Goal: Task Accomplishment & Management: Use online tool/utility

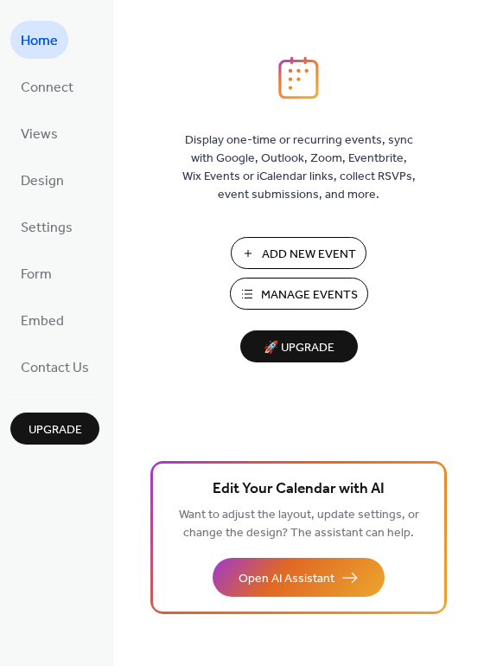
click at [293, 294] on span "Manage Events" at bounding box center [309, 295] width 97 height 18
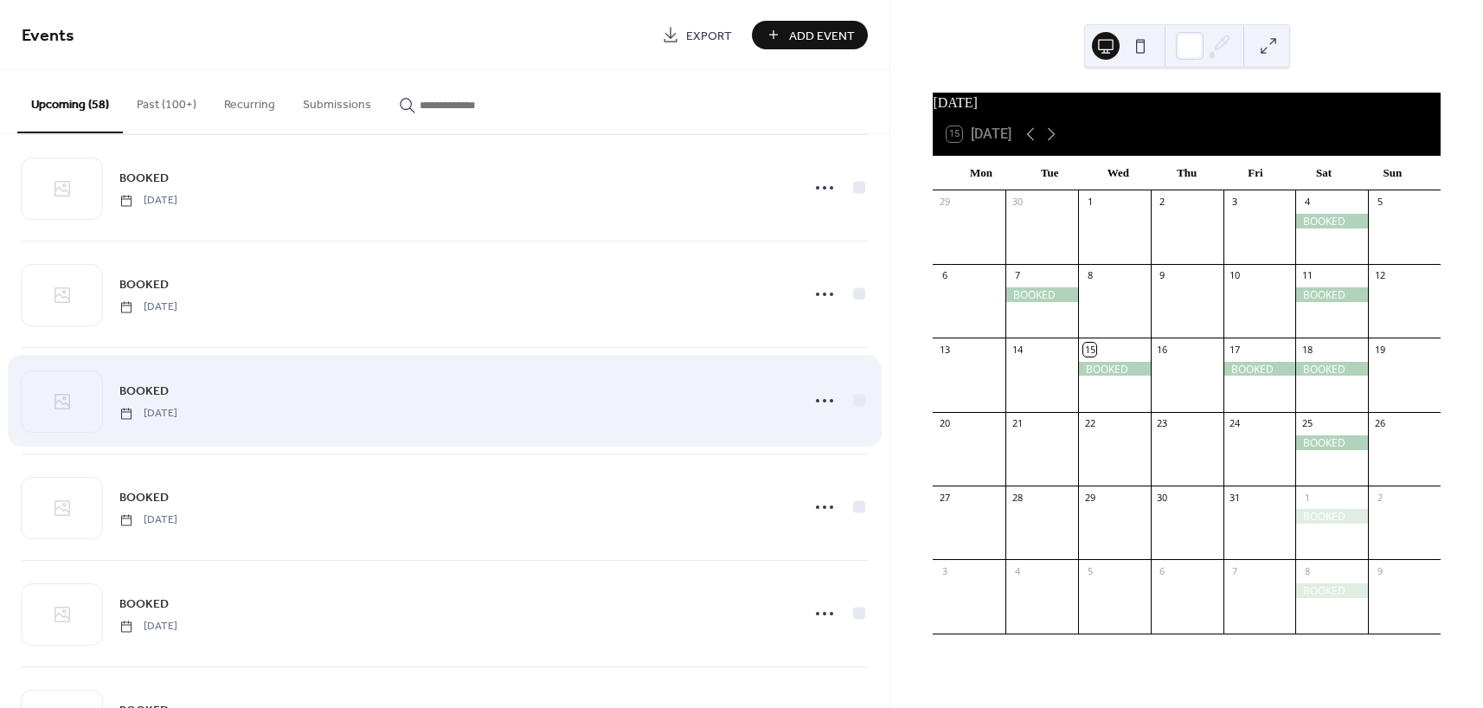
scroll to position [1398, 0]
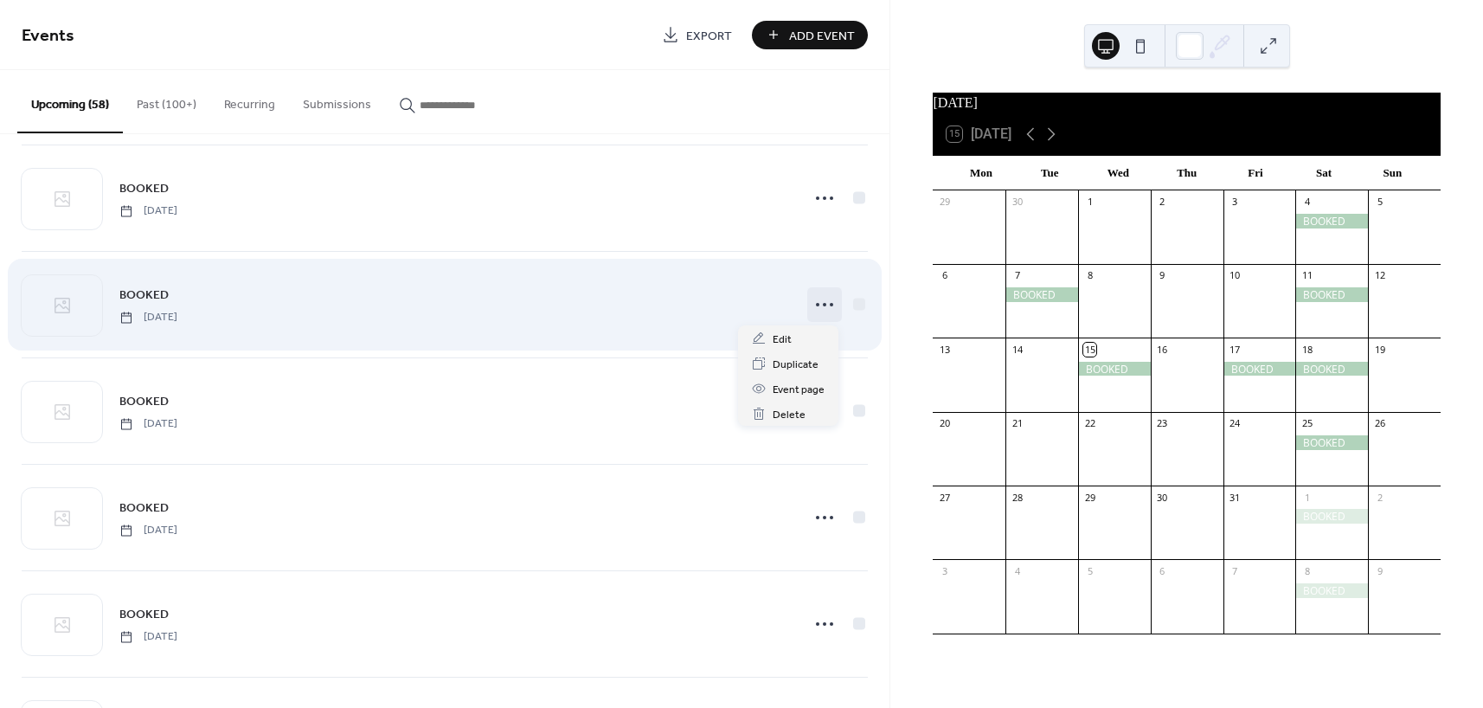
click at [815, 305] on icon at bounding box center [825, 305] width 28 height 28
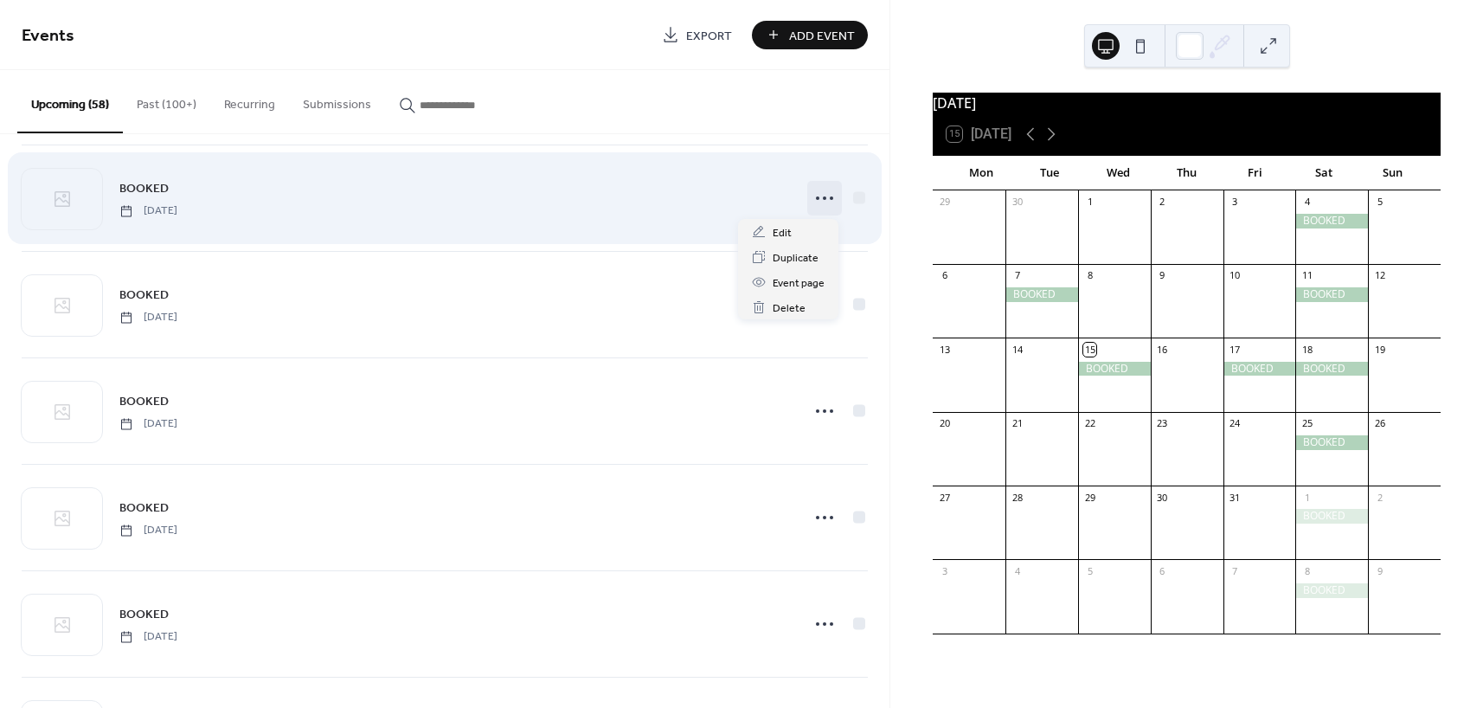
click at [814, 193] on icon at bounding box center [825, 198] width 28 height 28
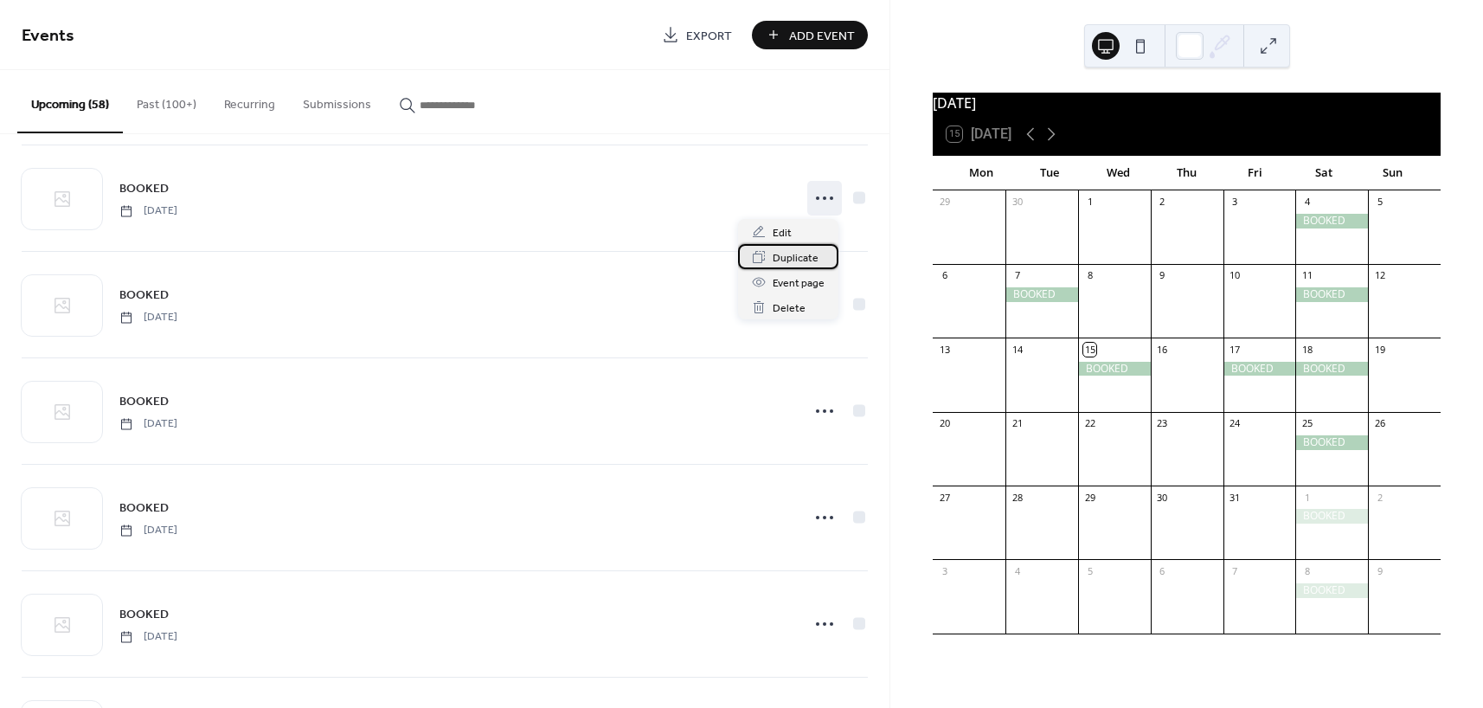
click at [798, 258] on span "Duplicate" at bounding box center [795, 258] width 46 height 18
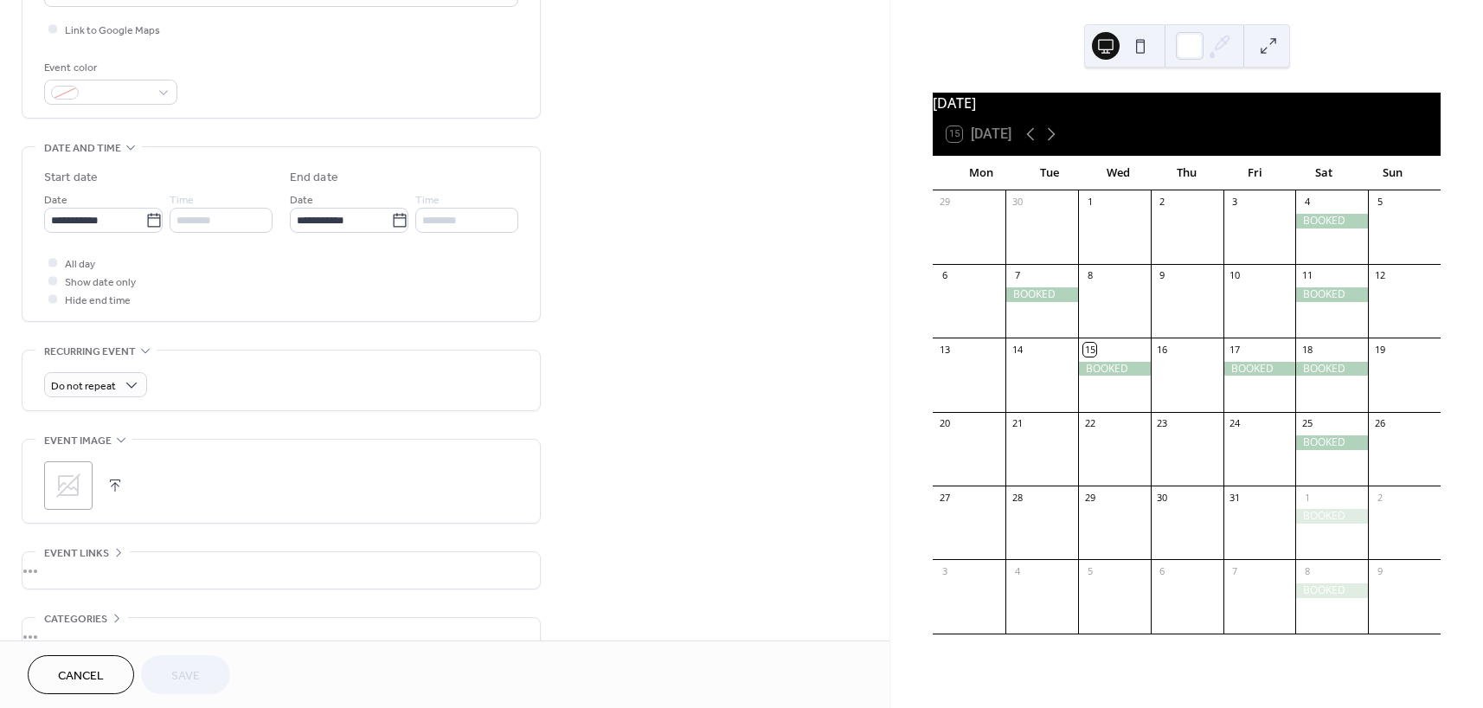
scroll to position [420, 0]
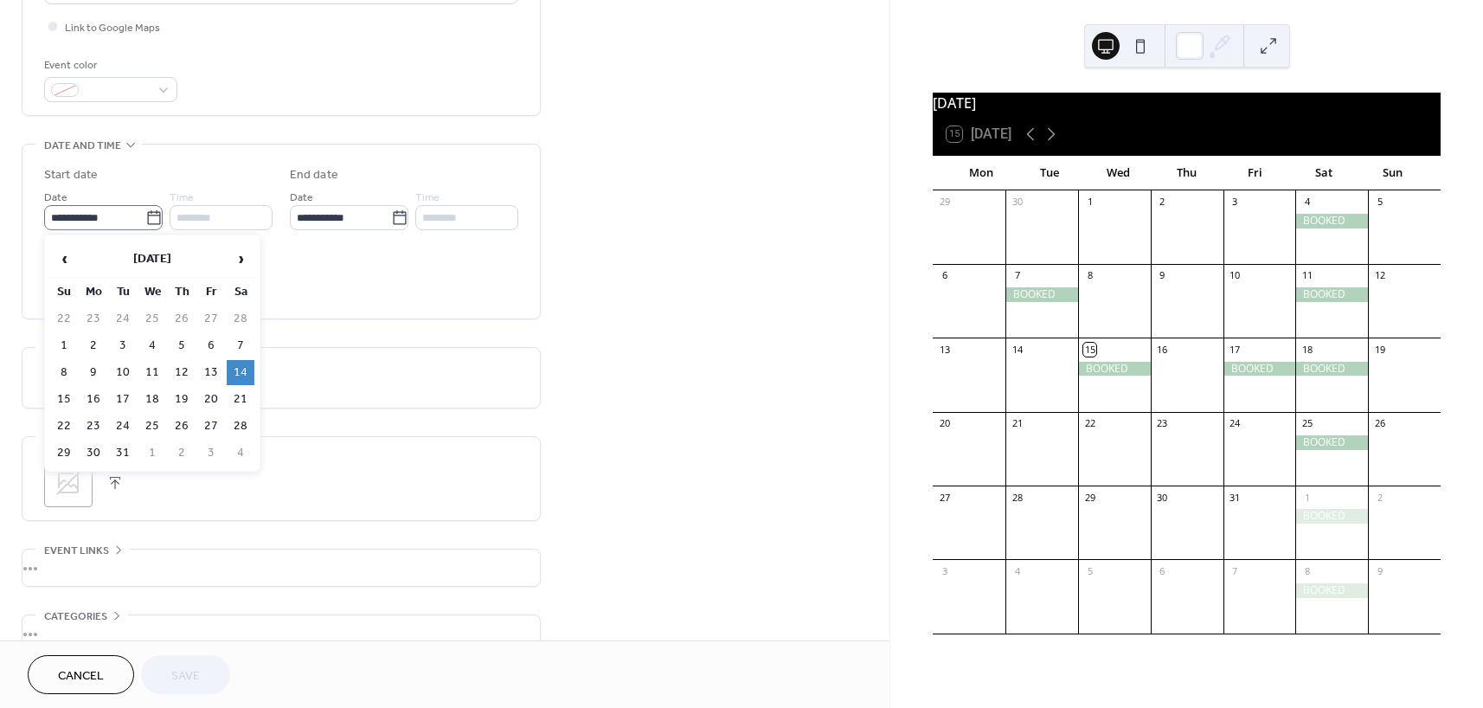
click at [148, 214] on icon at bounding box center [153, 217] width 17 height 17
click at [145, 214] on input "**********" at bounding box center [94, 217] width 101 height 25
click at [56, 399] on td "15" at bounding box center [64, 399] width 28 height 25
type input "**********"
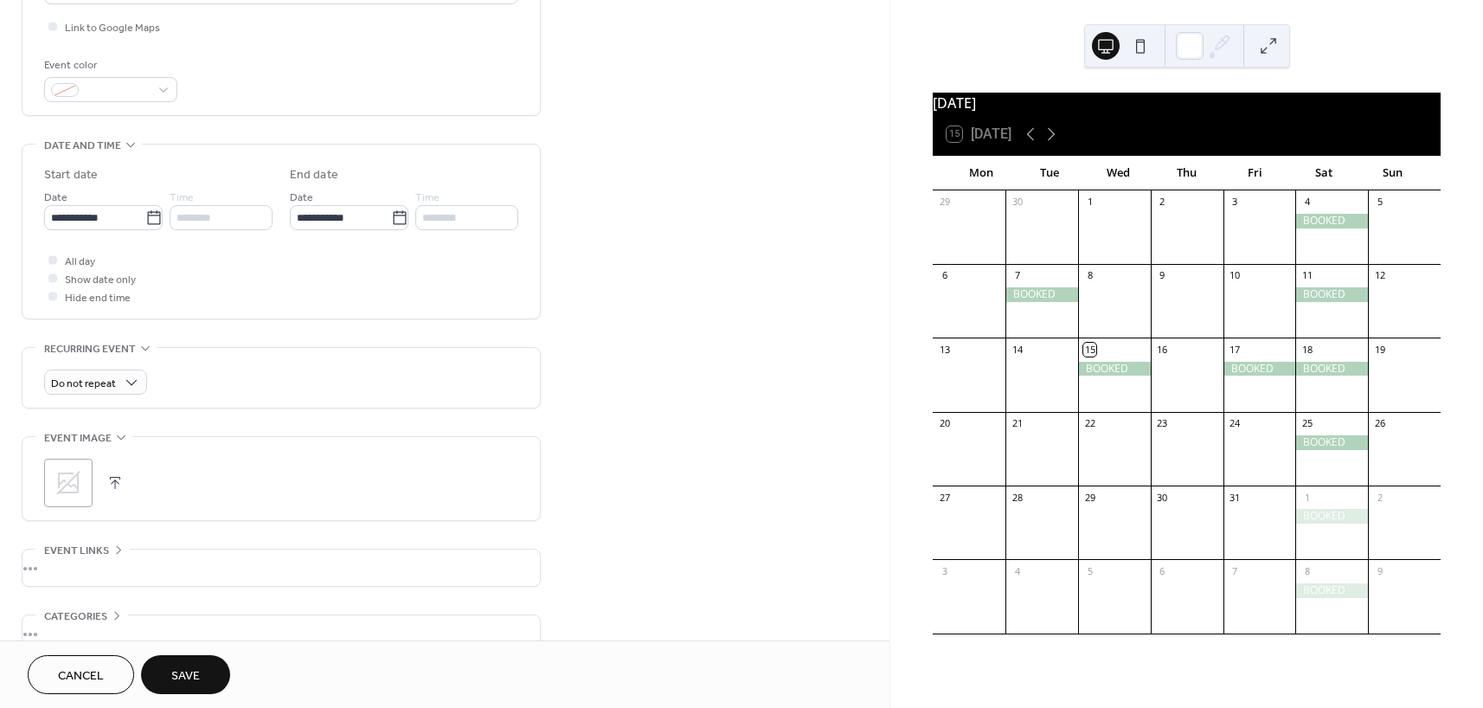
click at [185, 668] on span "Save" at bounding box center [185, 676] width 29 height 18
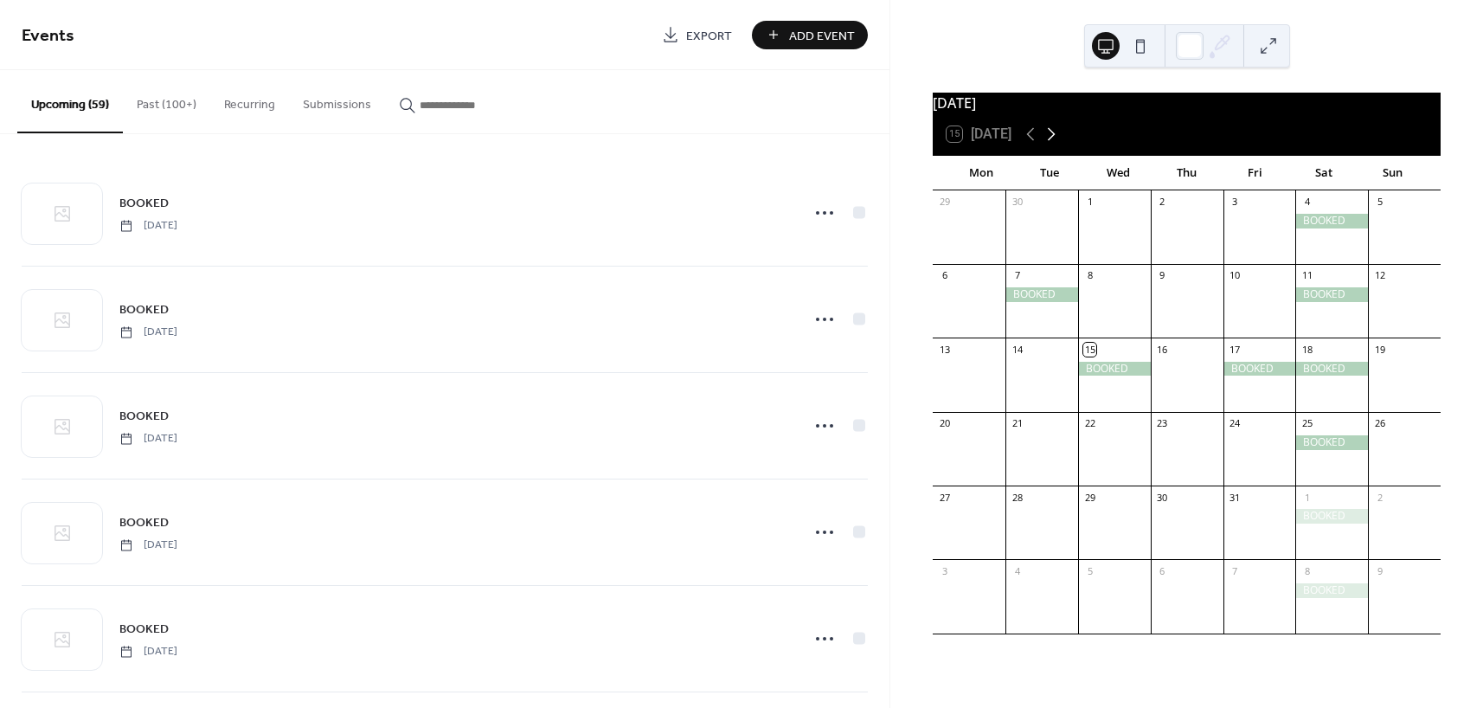
click at [1054, 138] on icon at bounding box center [1051, 134] width 21 height 21
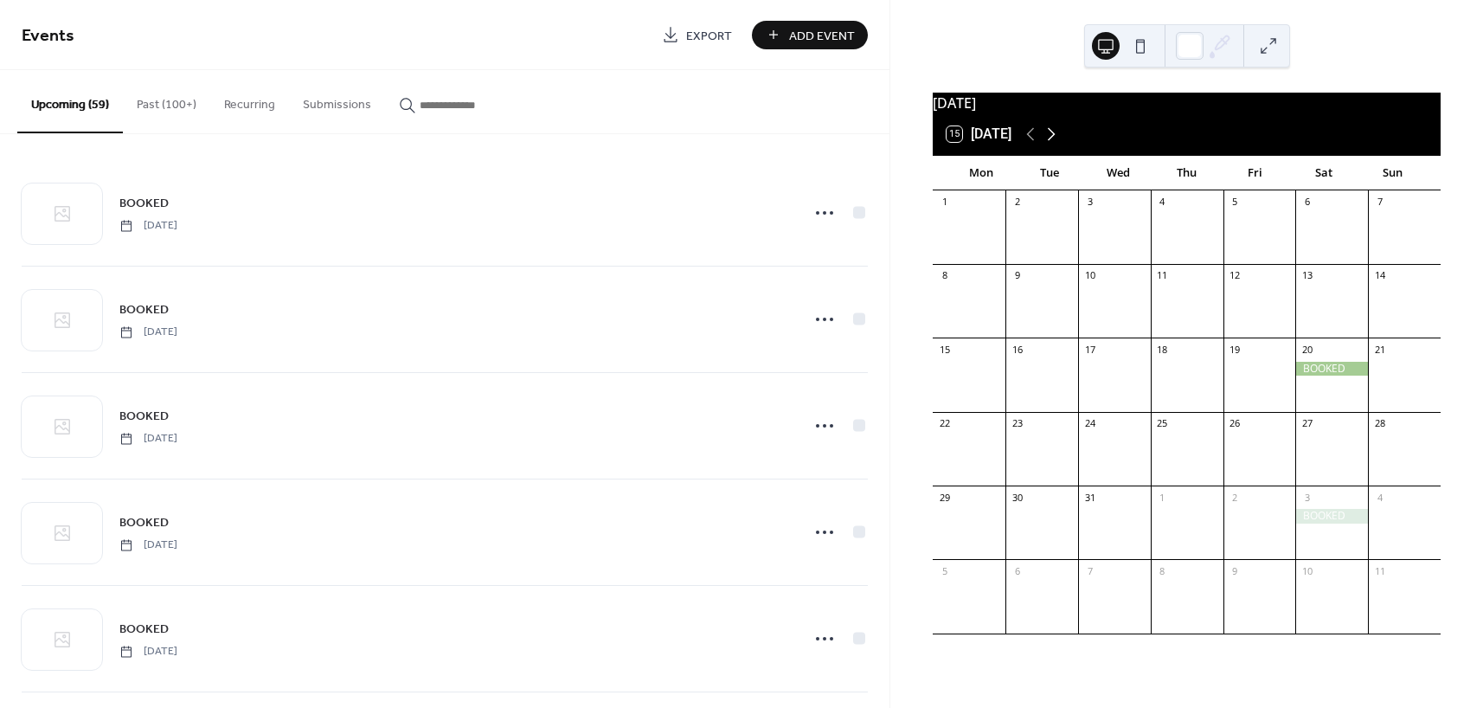
click at [1054, 138] on icon at bounding box center [1051, 134] width 21 height 21
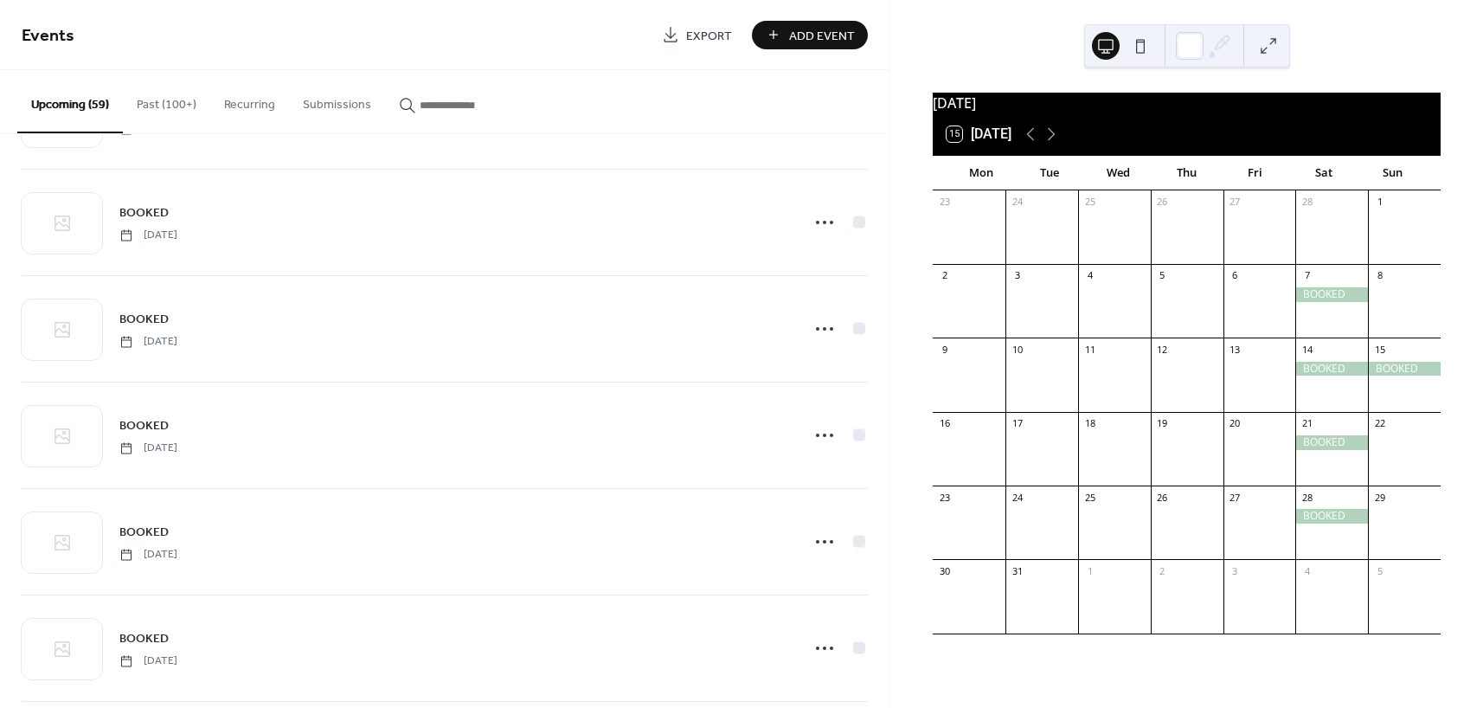
scroll to position [843, 0]
